Goal: Feedback & Contribution: Leave review/rating

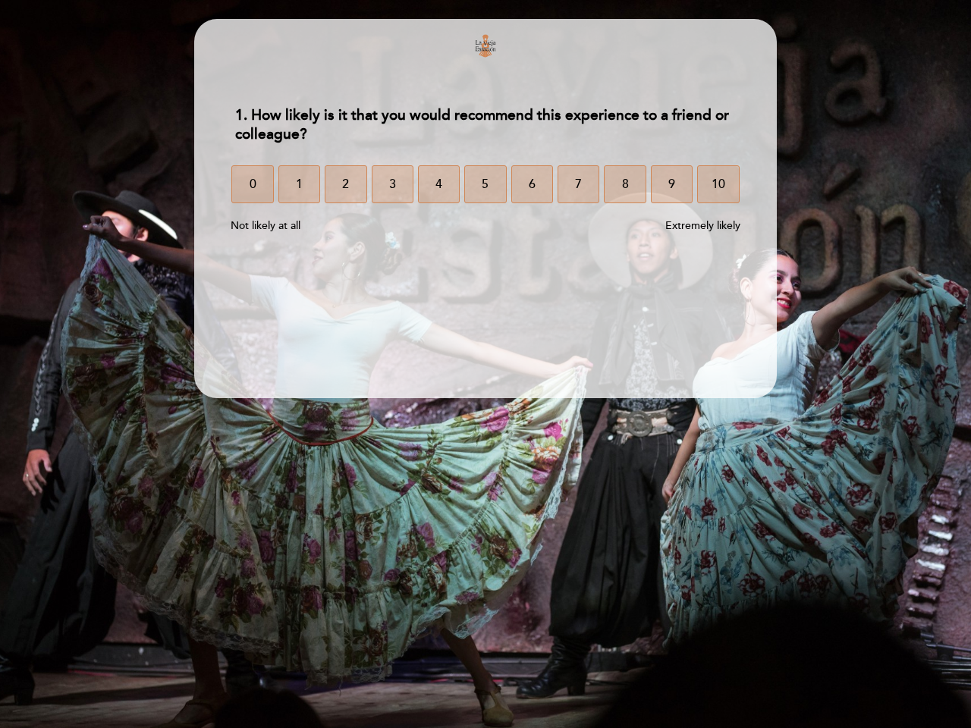
click at [486, 364] on section "1. How likely is it that you would recommend this experience to a friend or col…" at bounding box center [485, 208] width 583 height 379
click at [252, 184] on span "0" at bounding box center [253, 184] width 7 height 42
click at [299, 184] on span "1" at bounding box center [299, 184] width 7 height 42
click at [345, 184] on span "2" at bounding box center [345, 184] width 7 height 42
click at [392, 184] on span "3" at bounding box center [392, 184] width 7 height 42
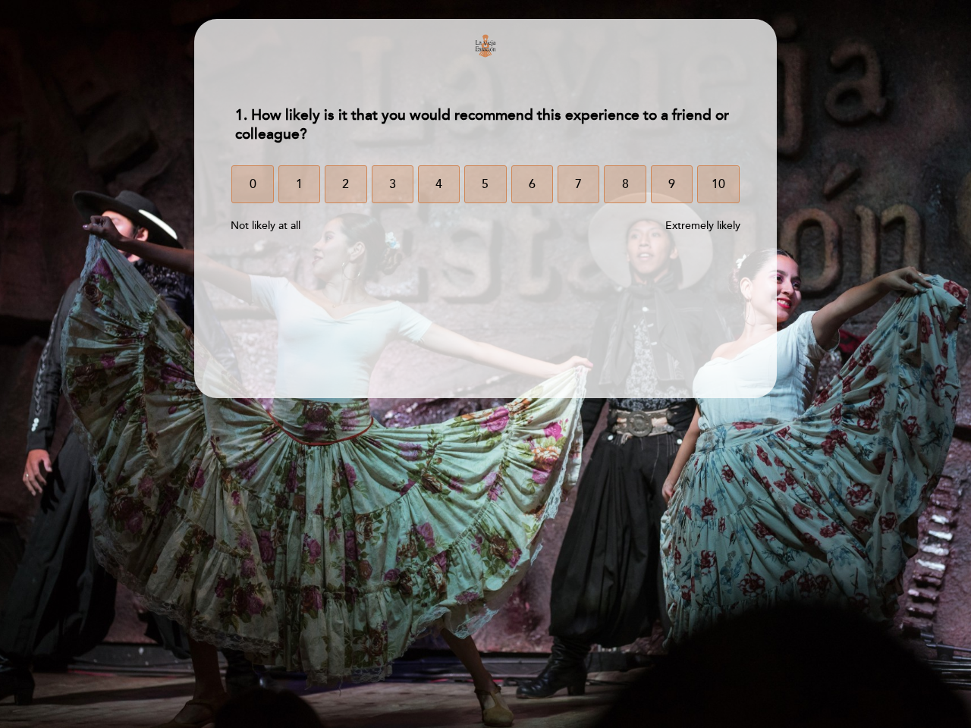
click at [439, 184] on span "4" at bounding box center [439, 184] width 7 height 42
click at [485, 184] on span "5" at bounding box center [485, 184] width 7 height 42
click at [532, 184] on span "6" at bounding box center [532, 184] width 7 height 42
click at [578, 184] on span "7" at bounding box center [578, 184] width 7 height 42
click at [624, 184] on span "8" at bounding box center [625, 184] width 7 height 42
